Goal: Task Accomplishment & Management: Use online tool/utility

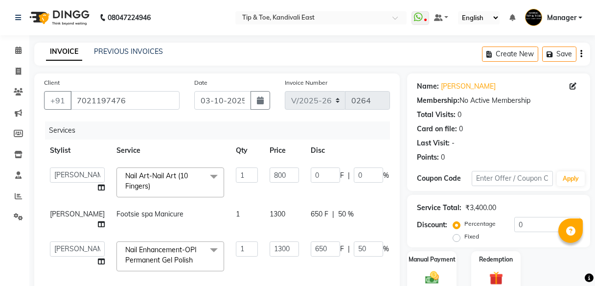
select select "7846"
select select "70623"
select select "service"
select select "70623"
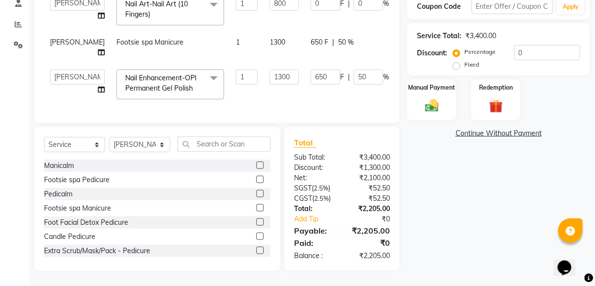
scroll to position [59, 0]
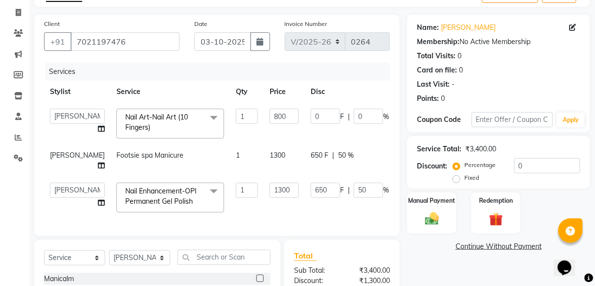
click at [471, 248] on link "Continue Without Payment" at bounding box center [498, 246] width 179 height 10
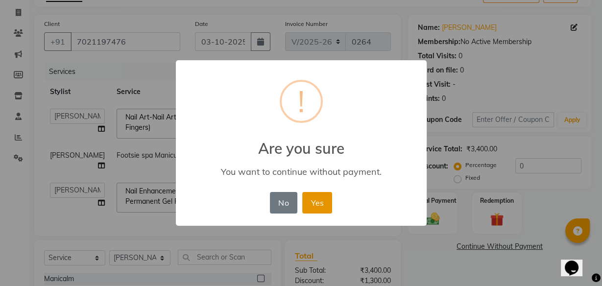
click at [313, 199] on button "Yes" at bounding box center [317, 203] width 30 height 22
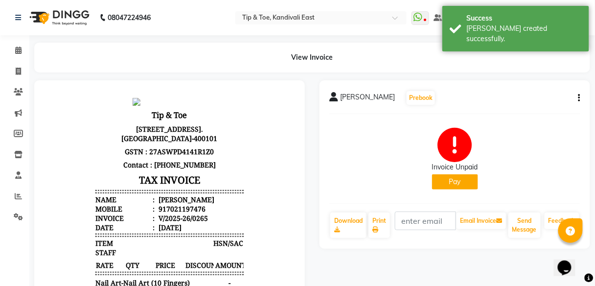
click at [444, 183] on button "Pay" at bounding box center [455, 181] width 46 height 15
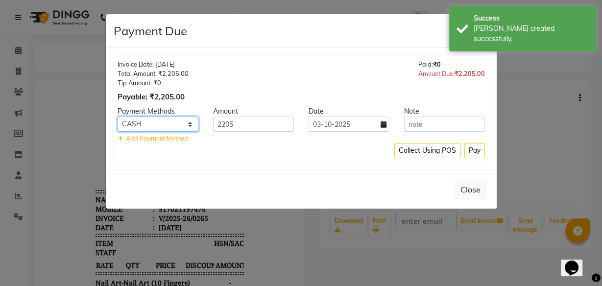
click at [184, 124] on select "GPay CARD CASH LUZO" at bounding box center [157, 124] width 81 height 15
select select "5"
click at [117, 117] on select "GPay CARD CASH LUZO" at bounding box center [157, 124] width 81 height 15
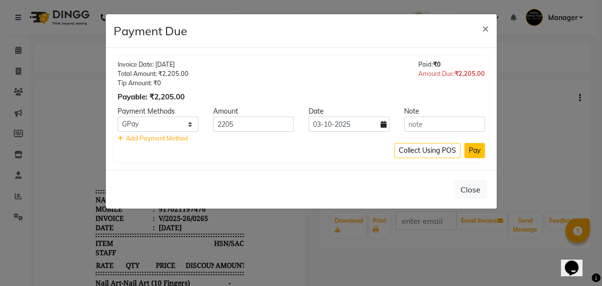
click at [482, 149] on button "Pay" at bounding box center [474, 150] width 21 height 15
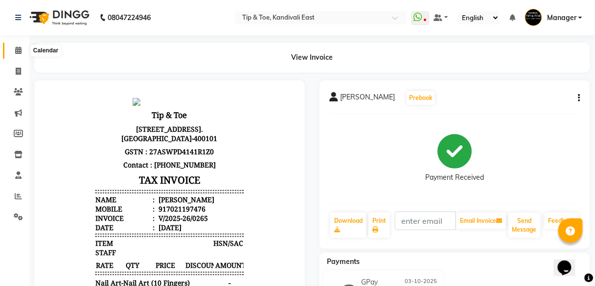
click at [16, 53] on icon at bounding box center [18, 50] width 6 height 7
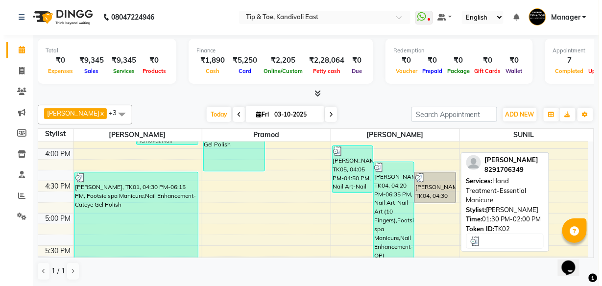
scroll to position [513, 0]
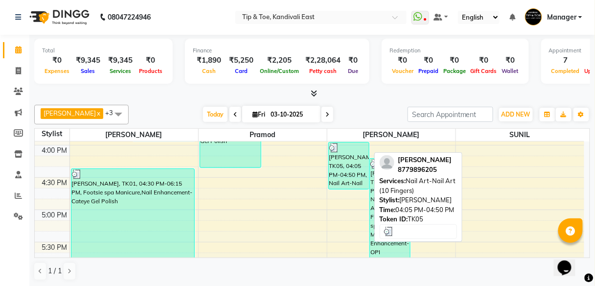
click at [342, 181] on div "Ranu Manijar, TK05, 04:05 PM-04:50 PM, Nail Art-Nail Art (10 Fingers)" at bounding box center [349, 165] width 40 height 47
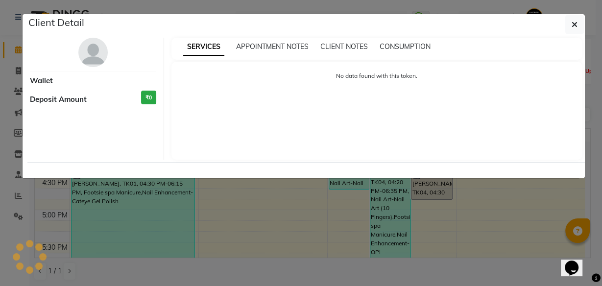
select select "3"
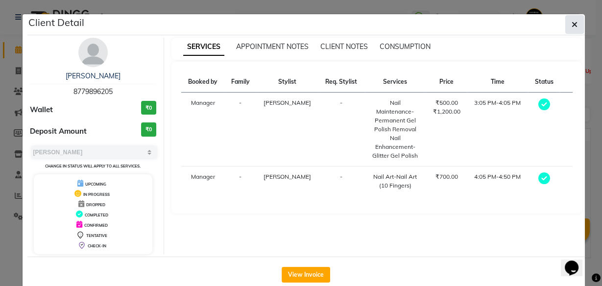
click at [573, 27] on icon "button" at bounding box center [574, 25] width 6 height 8
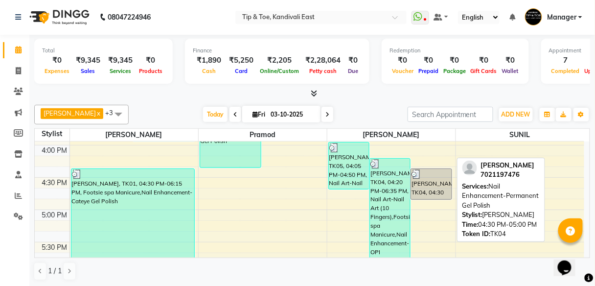
click at [434, 186] on div "Ambika, TK04, 04:30 PM-05:00 PM, Nail Enhancement-Permanent Gel Polish" at bounding box center [431, 184] width 40 height 30
select select "3"
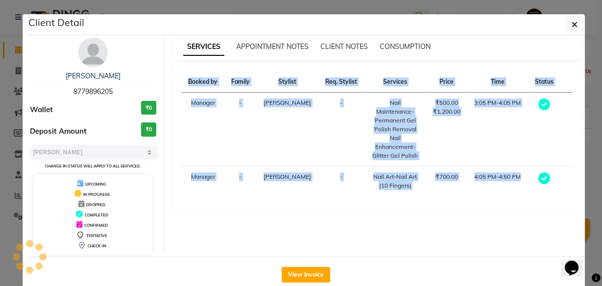
click at [434, 186] on div "SERVICES APPOINTMENT NOTES CLIENT NOTES CONSUMPTION Booked by Family Stylist Re…" at bounding box center [376, 146] width 425 height 216
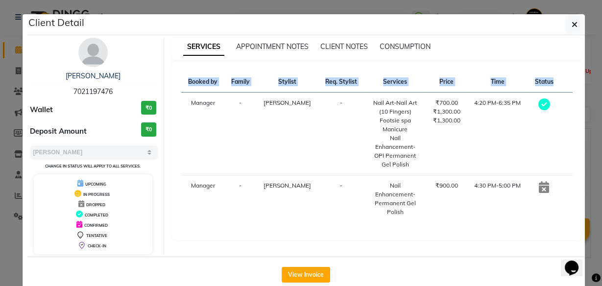
click at [484, 254] on div "Ambika 7021197476 Wallet ₹0 Deposit Amount ₹0 Select MARK DONE UPCOMING Change …" at bounding box center [305, 145] width 557 height 221
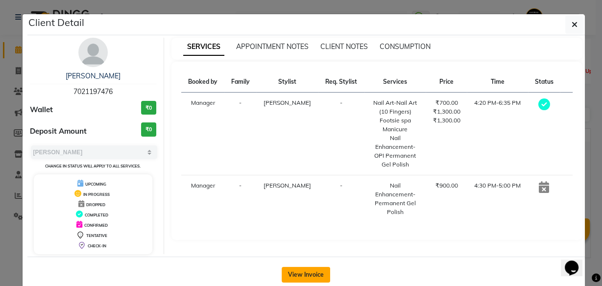
click at [320, 273] on button "View Invoice" at bounding box center [305, 275] width 48 height 16
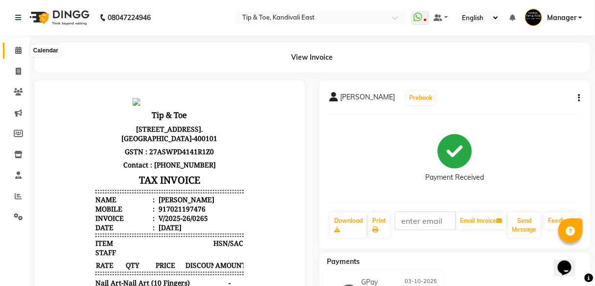
click at [23, 49] on span at bounding box center [18, 50] width 17 height 11
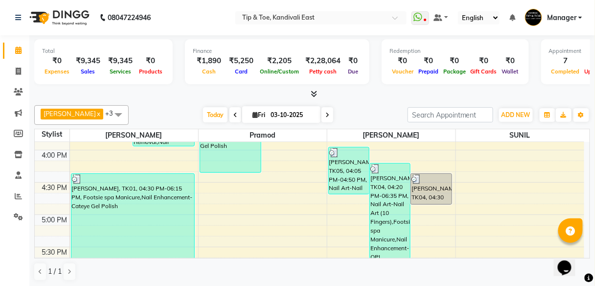
scroll to position [509, 0]
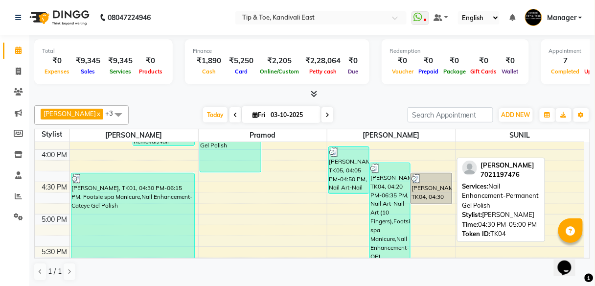
click at [412, 195] on div "Ambika, TK04, 04:30 PM-05:00 PM, Nail Enhancement-Permanent Gel Polish" at bounding box center [431, 188] width 40 height 30
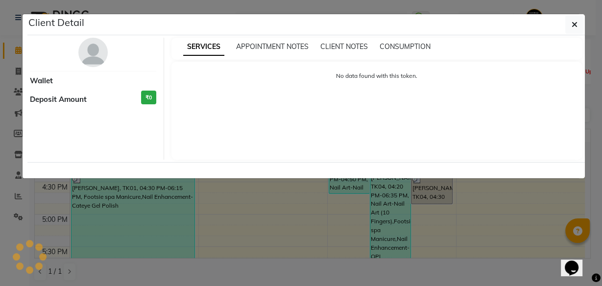
select select "3"
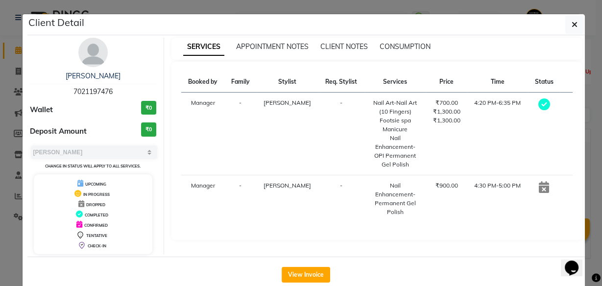
click at [541, 181] on icon at bounding box center [543, 187] width 10 height 12
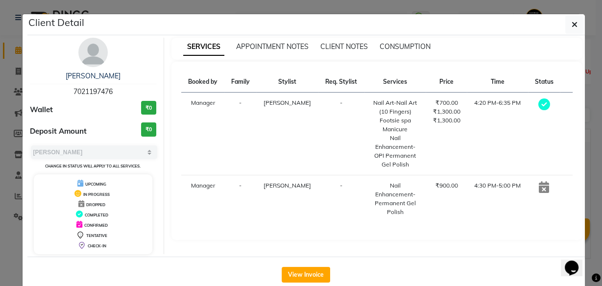
click at [541, 181] on icon at bounding box center [543, 187] width 10 height 12
click at [568, 27] on button "button" at bounding box center [574, 24] width 19 height 19
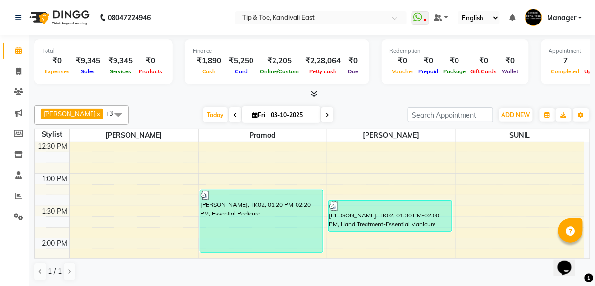
scroll to position [274, 0]
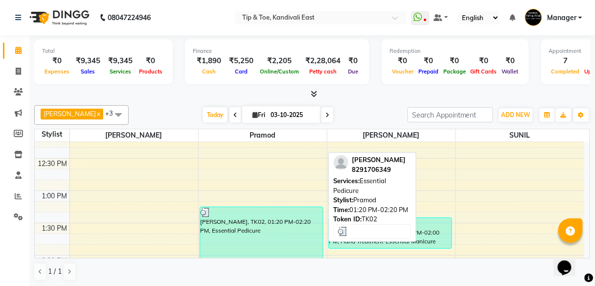
click at [217, 227] on div "Riddhi Sonavia, TK02, 01:20 PM-02:20 PM, Essential Pedicure" at bounding box center [261, 238] width 123 height 62
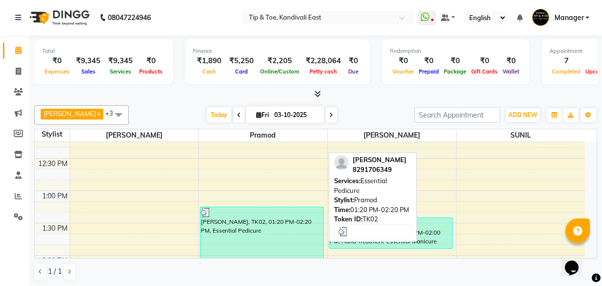
select select "3"
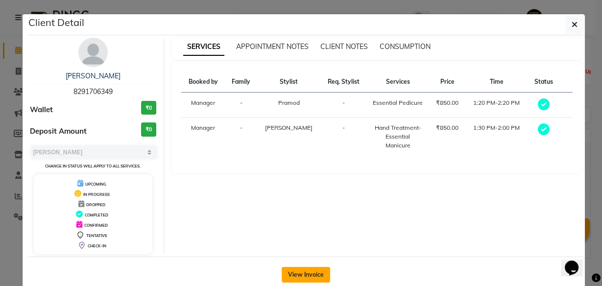
click at [290, 270] on button "View Invoice" at bounding box center [305, 275] width 48 height 16
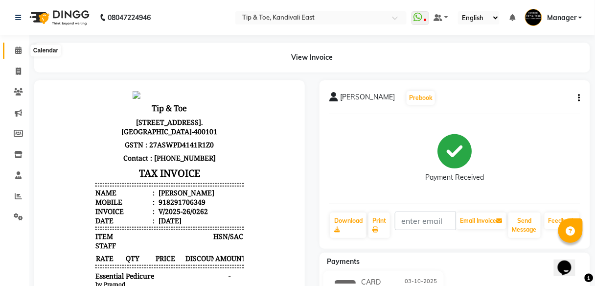
click at [15, 49] on icon at bounding box center [18, 50] width 6 height 7
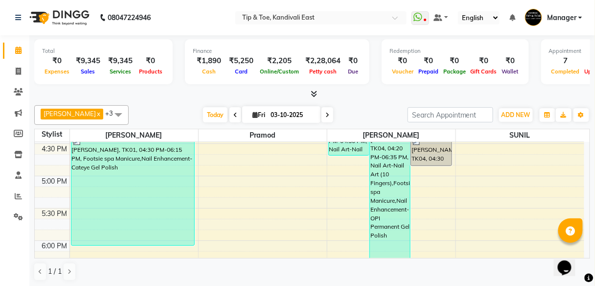
scroll to position [548, 0]
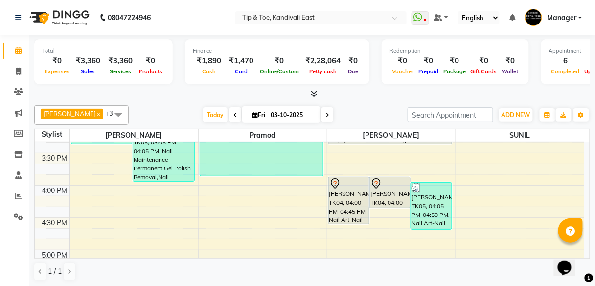
scroll to position [474, 0]
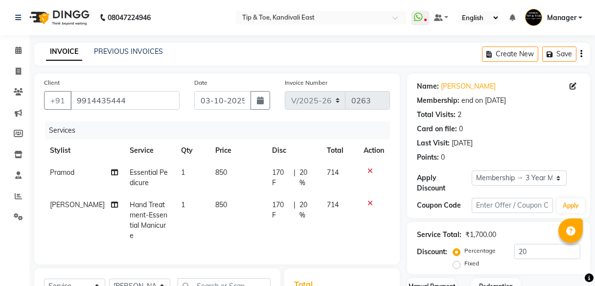
select select "7846"
select select "service"
select select "85200"
select select "1: Object"
